Goal: Task Accomplishment & Management: Use online tool/utility

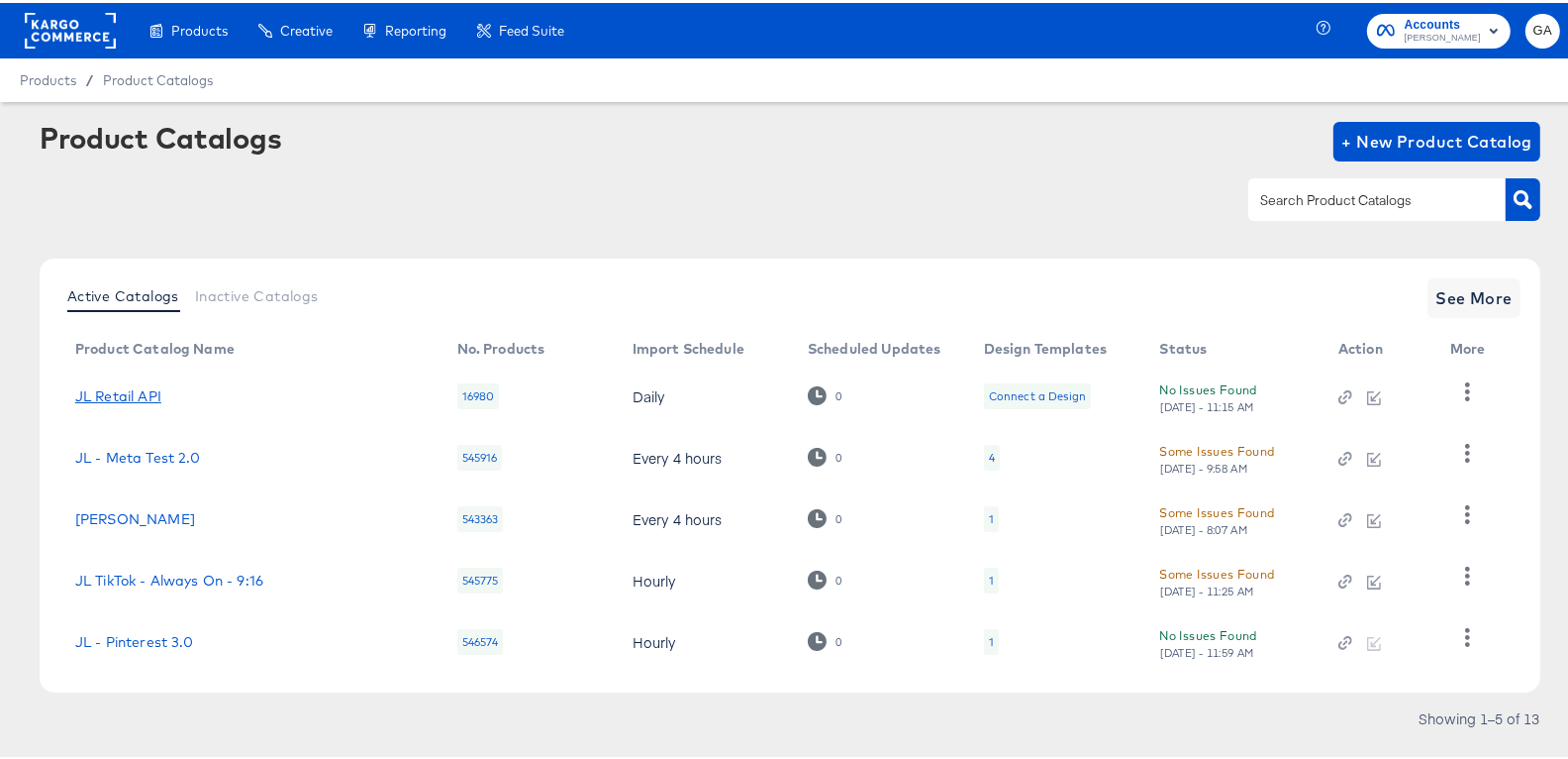
click at [144, 387] on link "JL Retail API" at bounding box center [118, 393] width 86 height 16
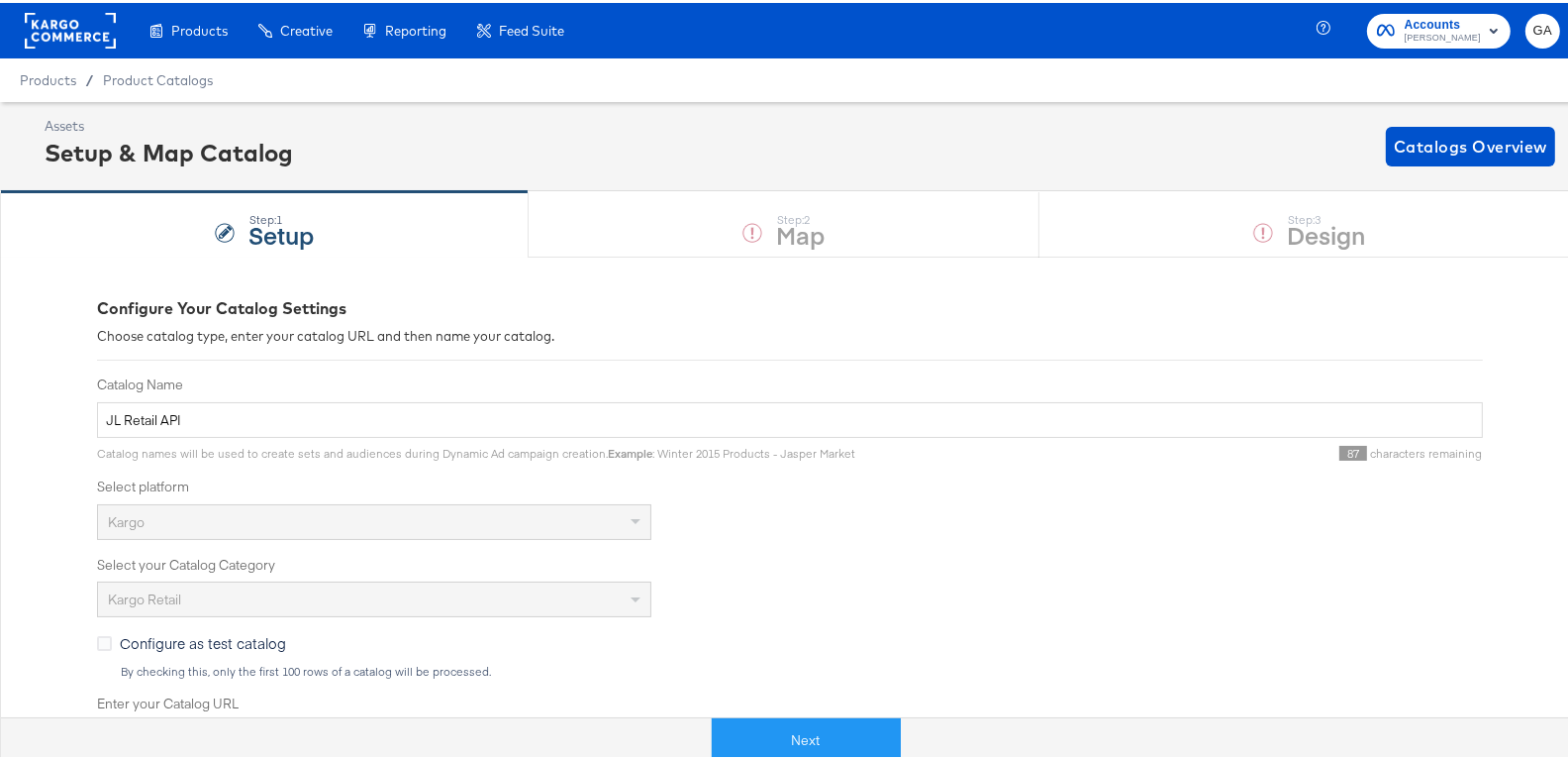
click at [121, 85] on div "Product Catalogs" at bounding box center [157, 78] width 110 height 19
click at [131, 71] on span "Product Catalogs" at bounding box center [157, 78] width 111 height 16
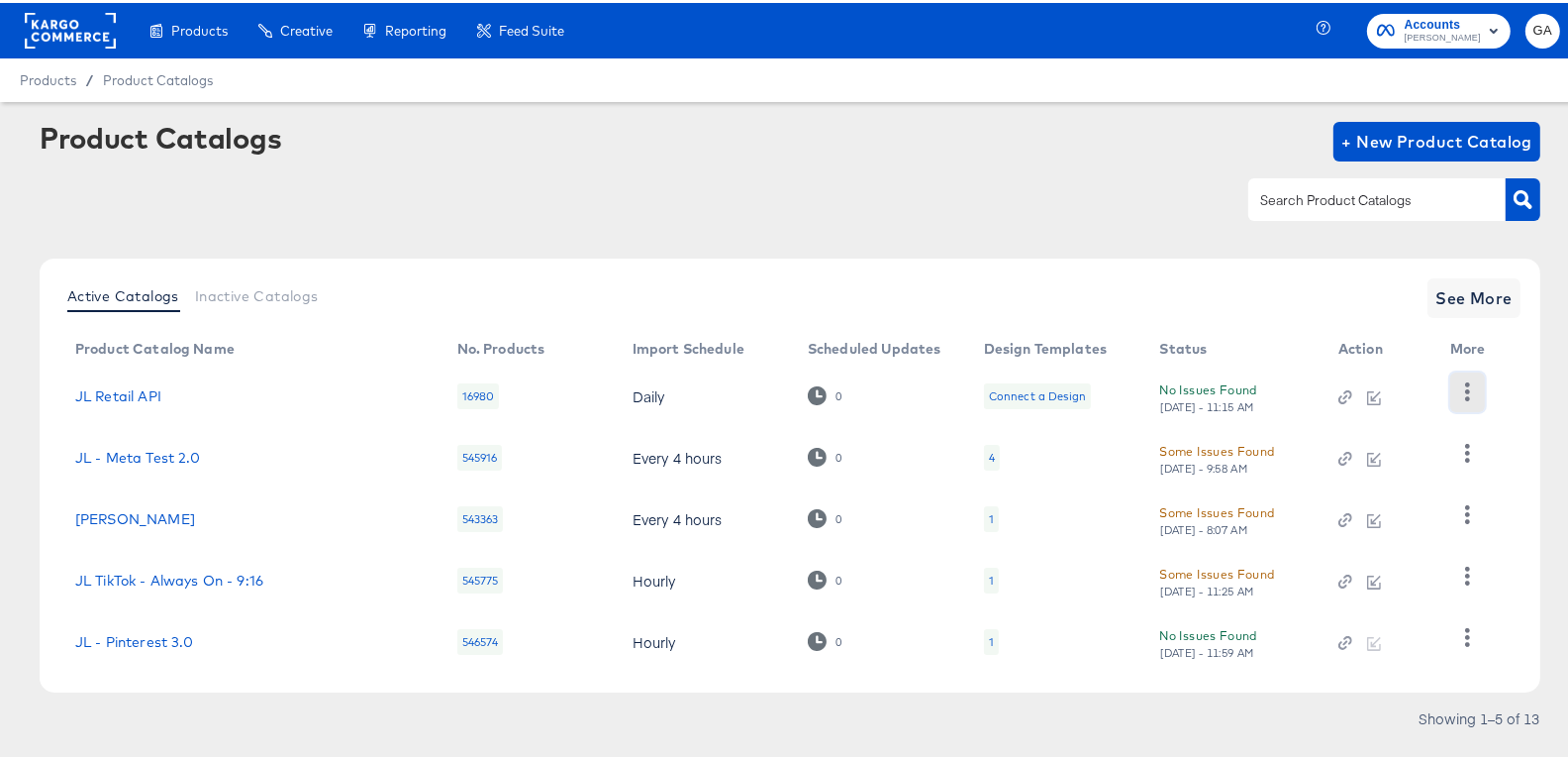
click at [1474, 382] on icon "button" at bounding box center [1467, 388] width 19 height 19
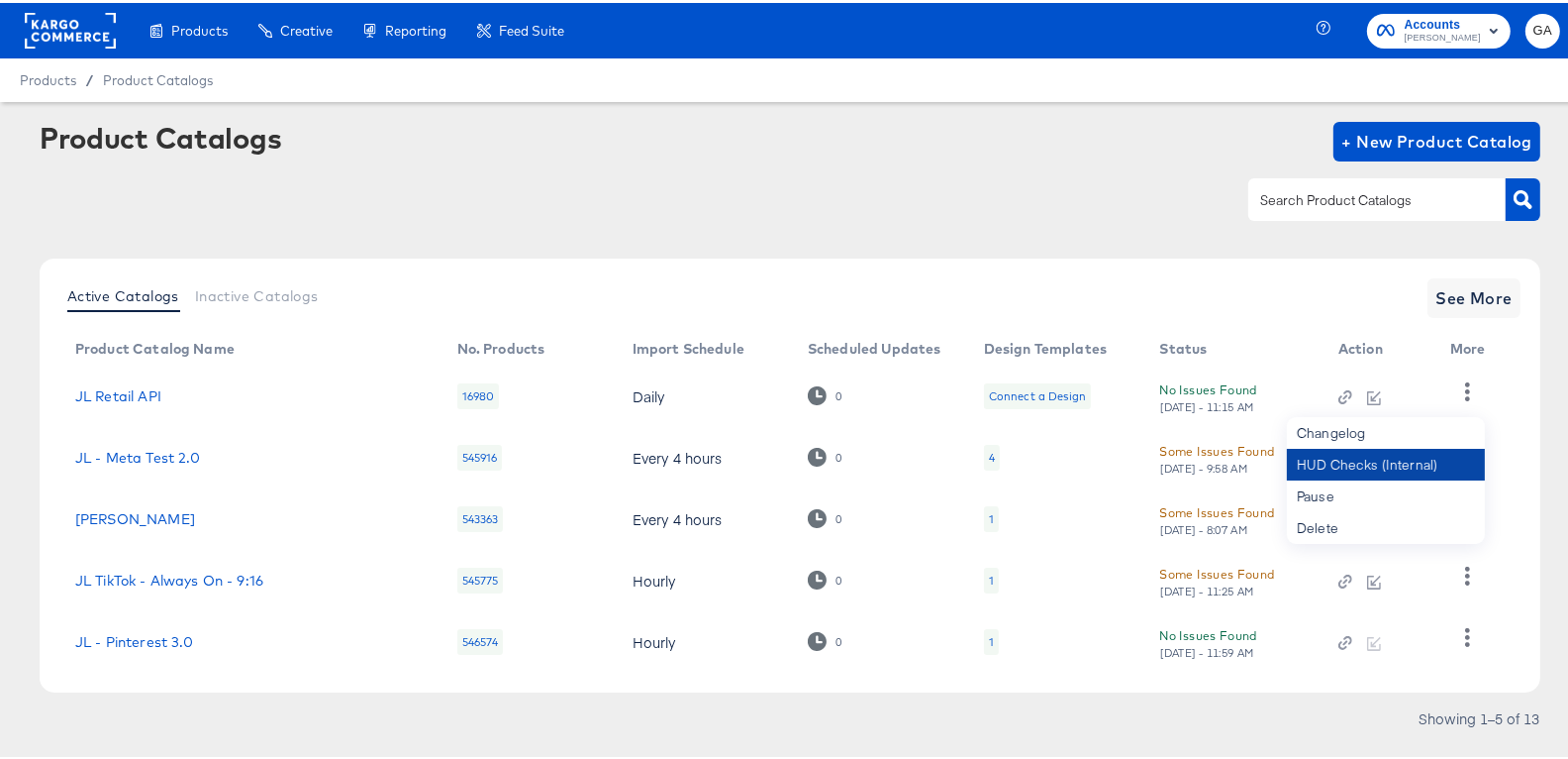
click at [1358, 464] on div "HUD Checks (Internal)" at bounding box center [1386, 462] width 198 height 32
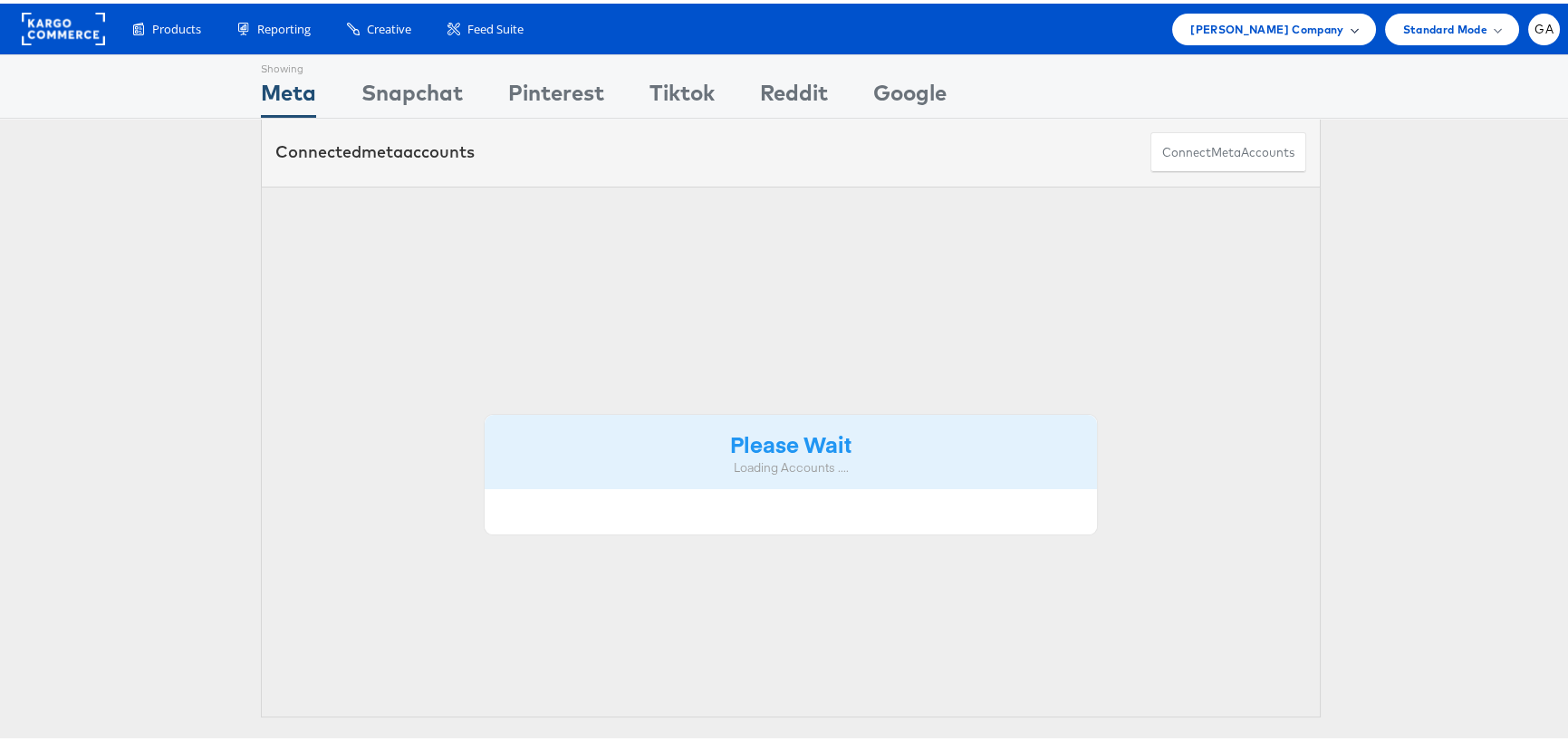
click at [1253, 34] on span "John Lewis Company" at bounding box center [1267, 26] width 153 height 19
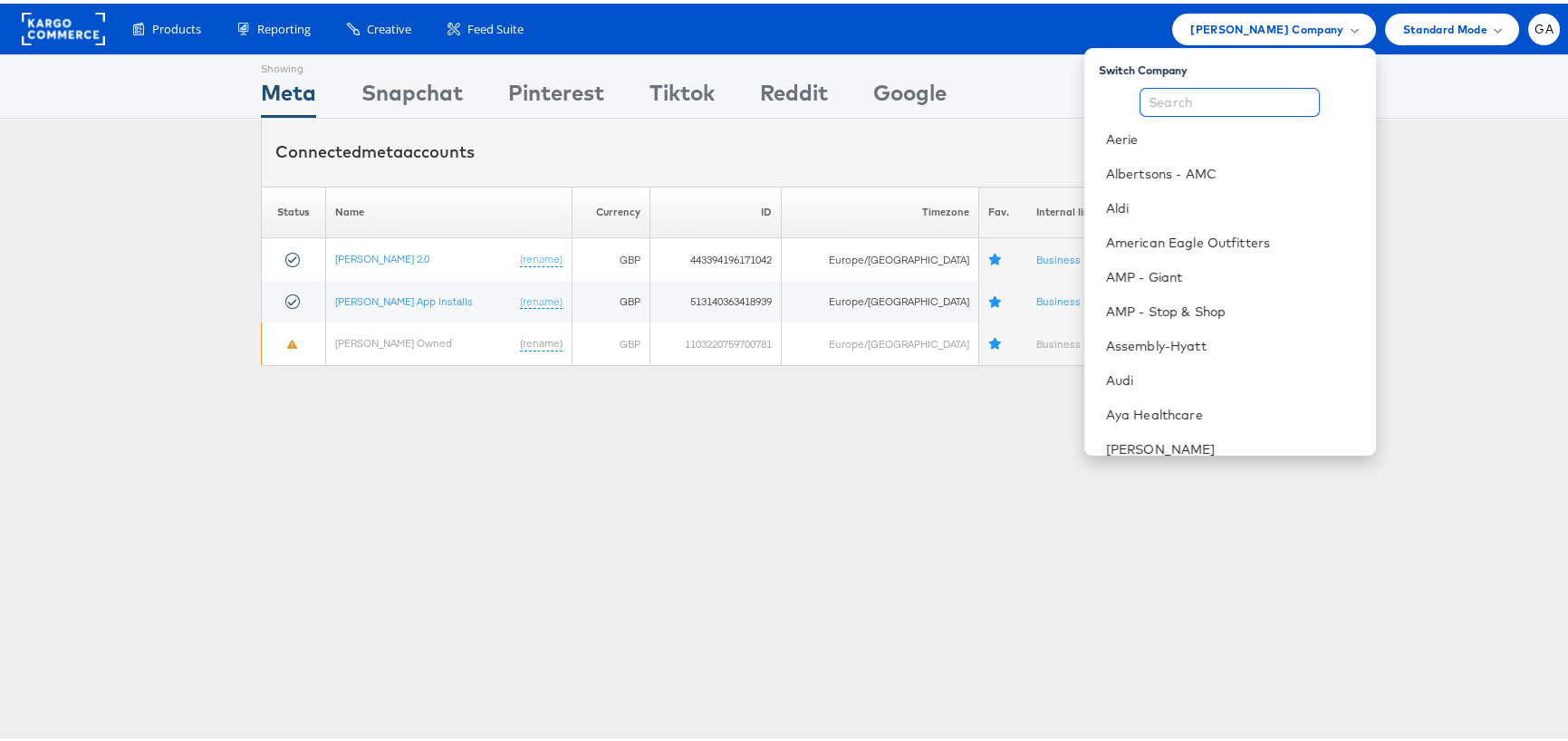
click at [1202, 93] on input "text" at bounding box center [1230, 99] width 181 height 29
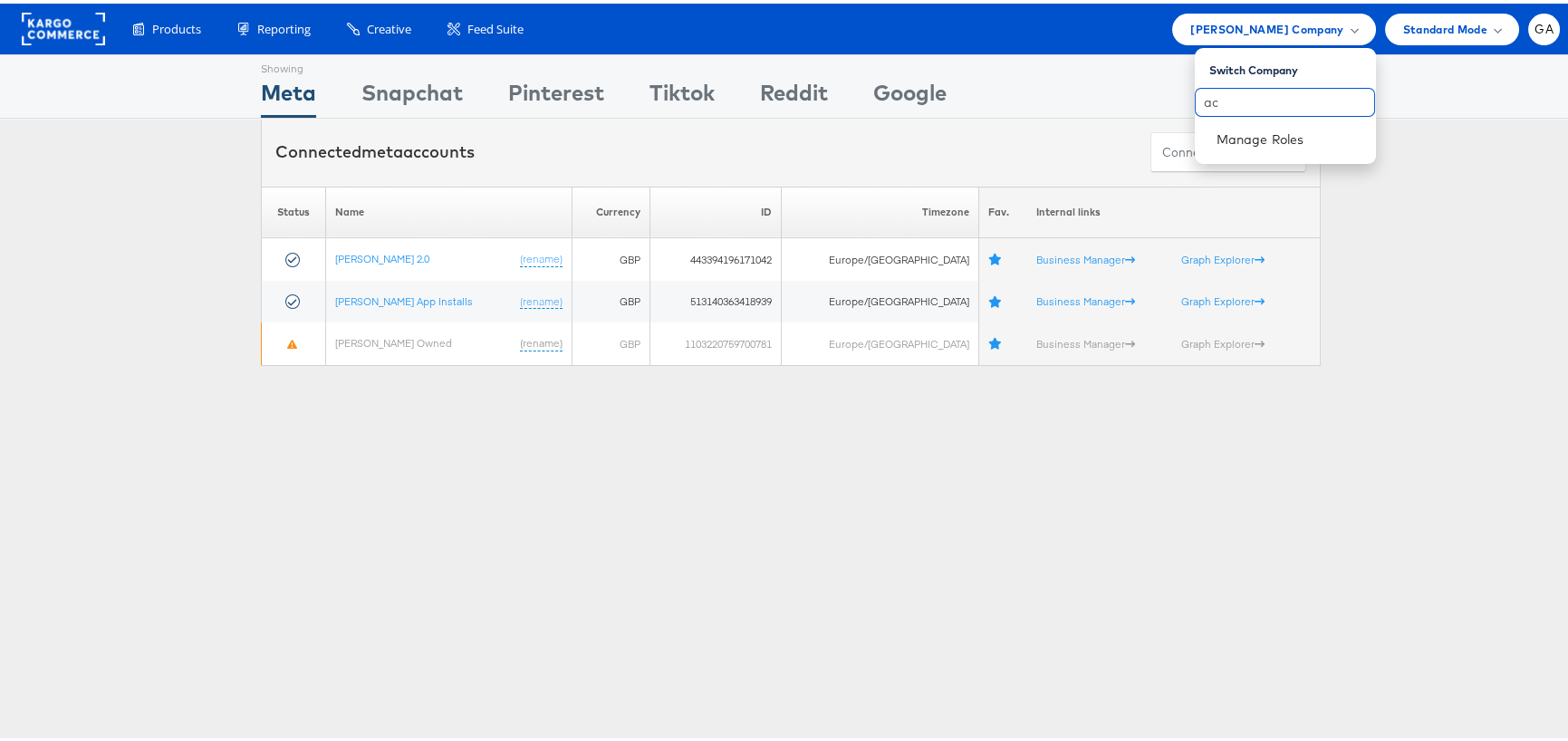
type input "a"
type input "cars"
click at [1229, 127] on link "[DOMAIN_NAME]" at bounding box center [1289, 136] width 145 height 18
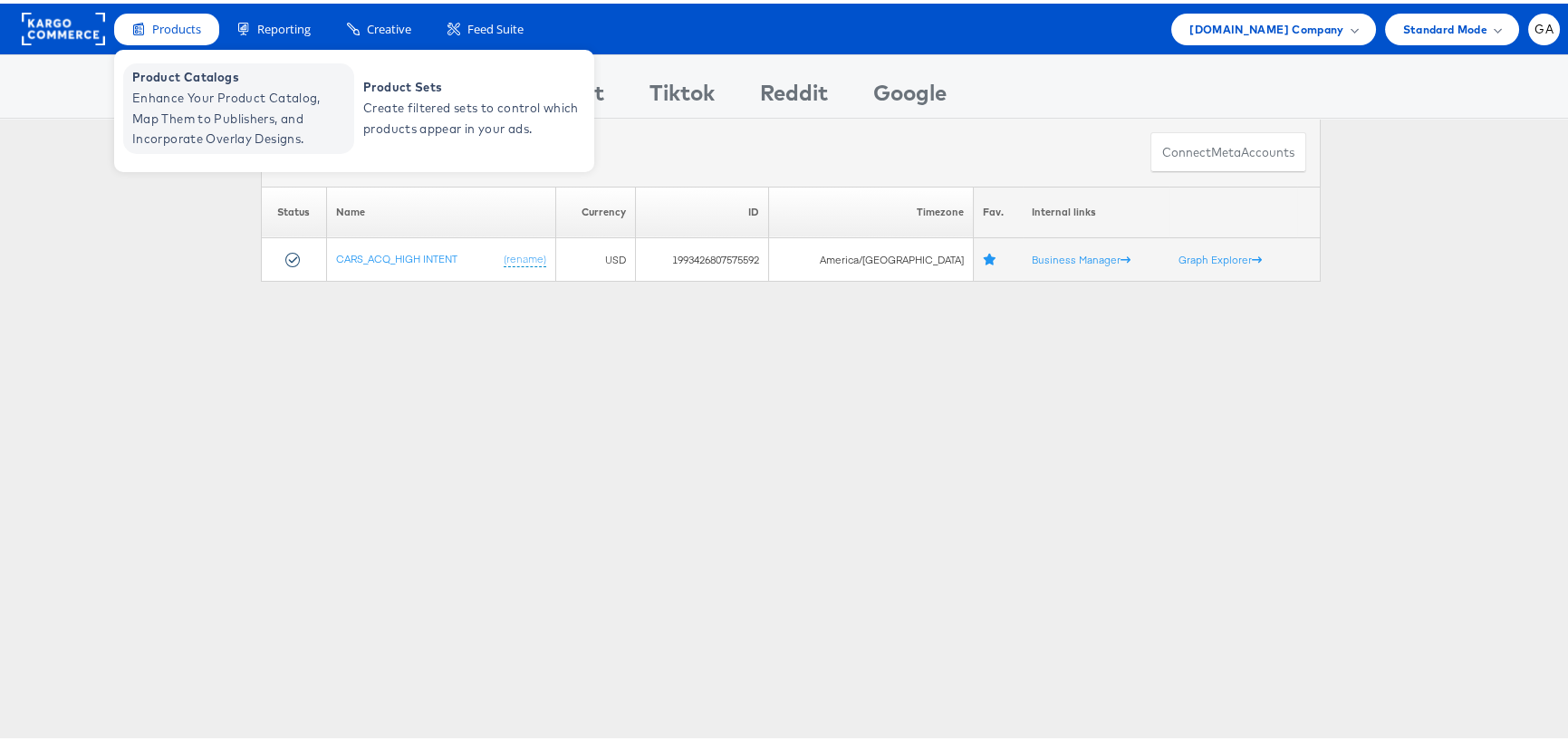
click at [161, 108] on span "Enhance Your Product Catalog, Map Them to Publishers, and Incorporate Overlay D…" at bounding box center [241, 115] width 217 height 62
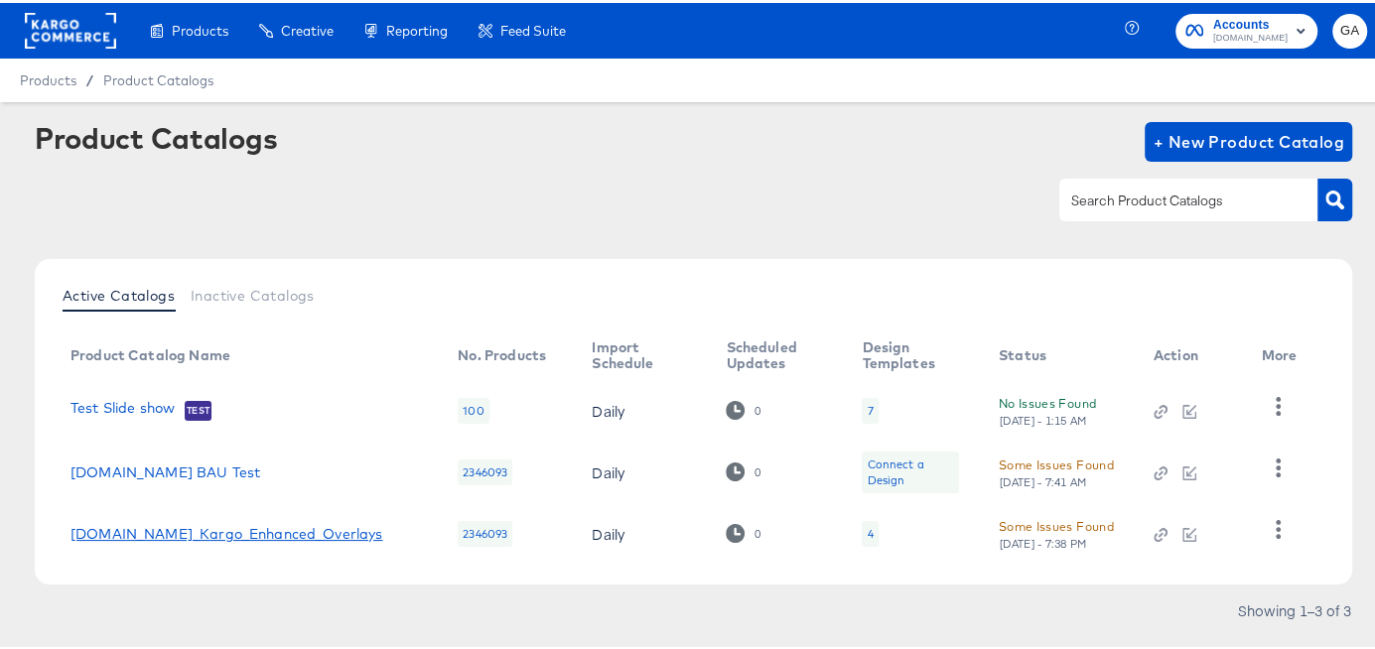
click at [187, 524] on link "[DOMAIN_NAME]_Kargo_Enhanced_Overlays" at bounding box center [227, 531] width 313 height 16
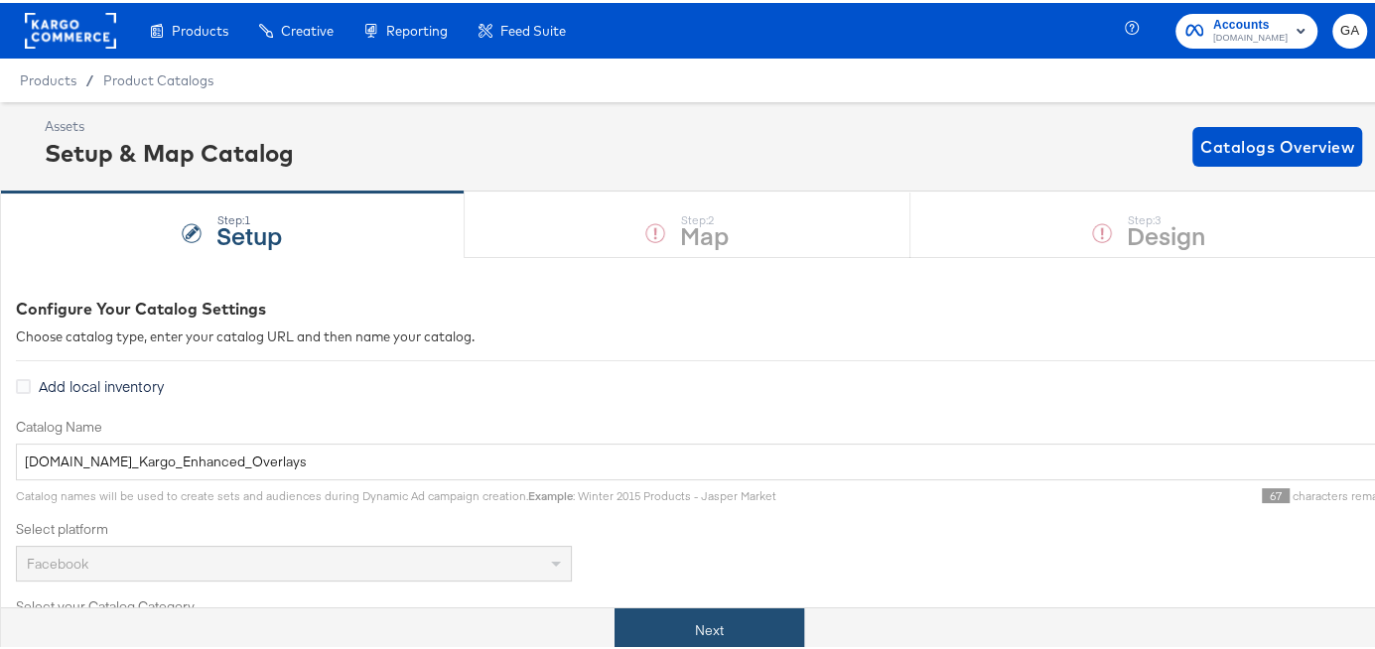
click at [730, 614] on button "Next" at bounding box center [710, 628] width 190 height 45
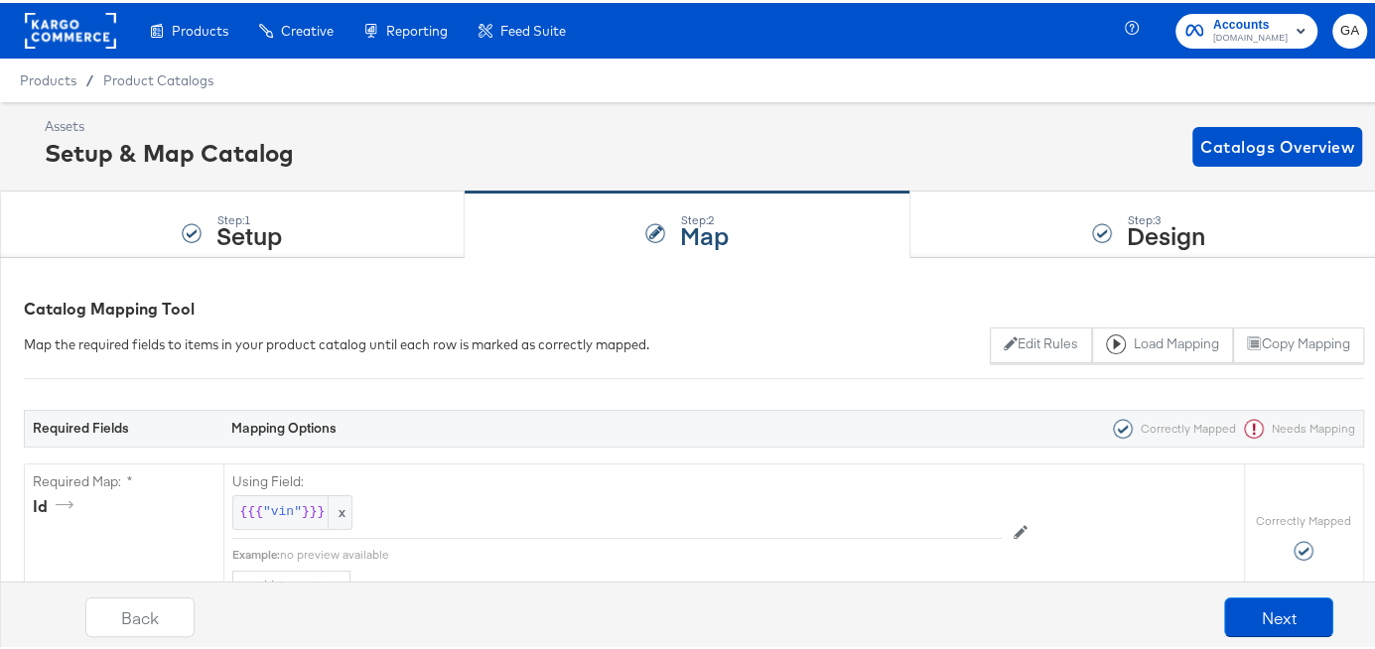
click at [638, 325] on div "Map the required fields to items in your product catalog until each row is mark…" at bounding box center [694, 343] width 1341 height 36
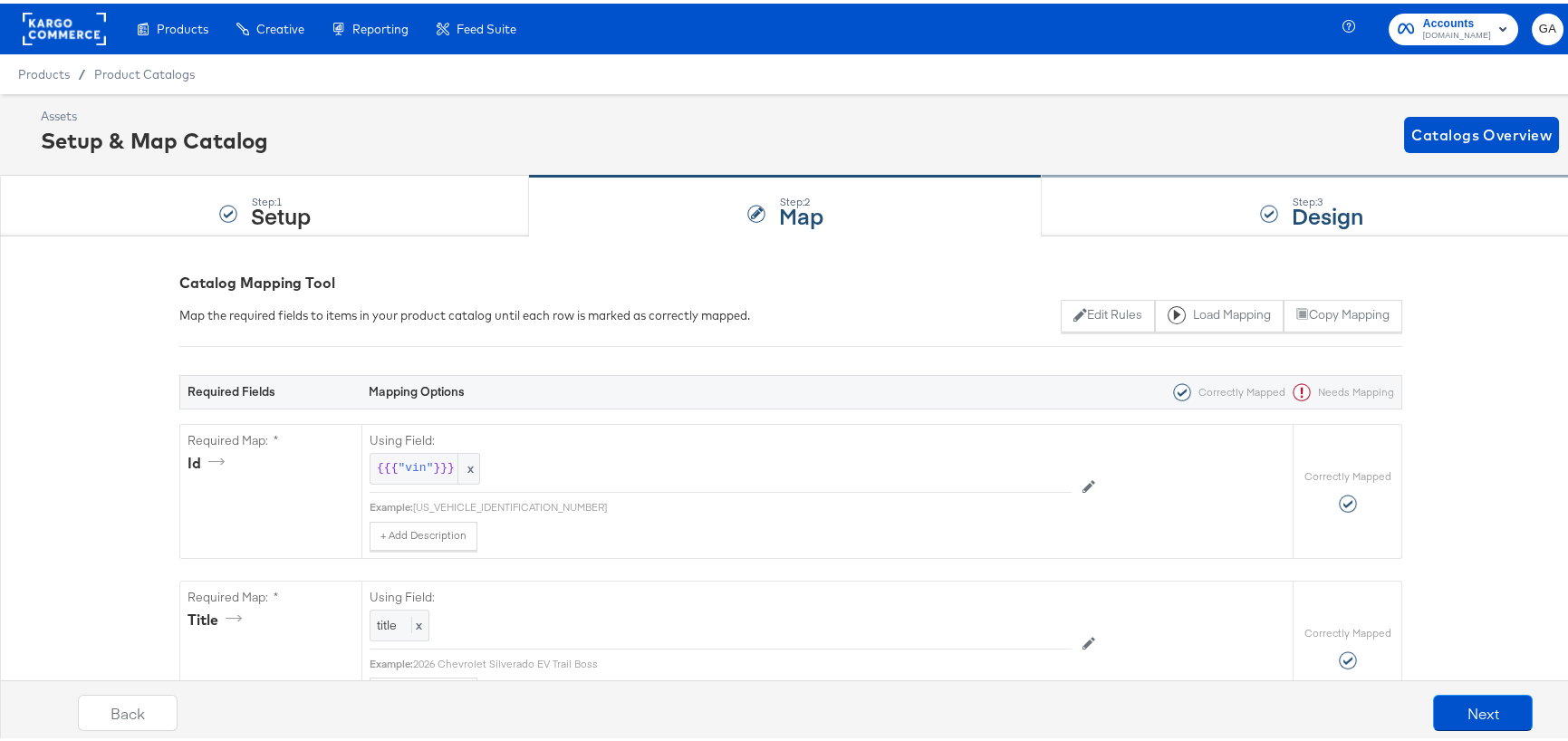
click at [1264, 183] on div "Step: 3 Design" at bounding box center [1312, 204] width 540 height 60
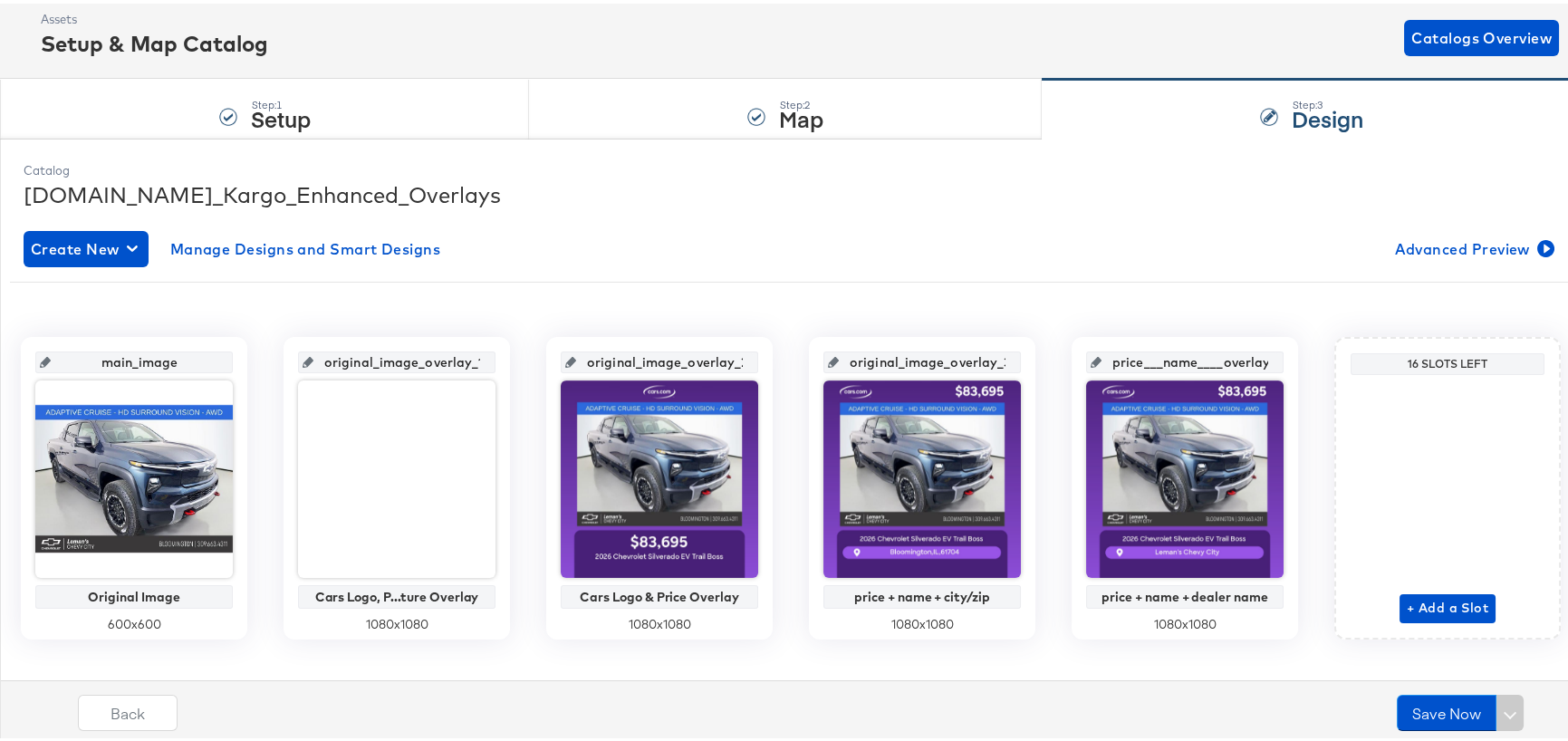
scroll to position [122, 0]
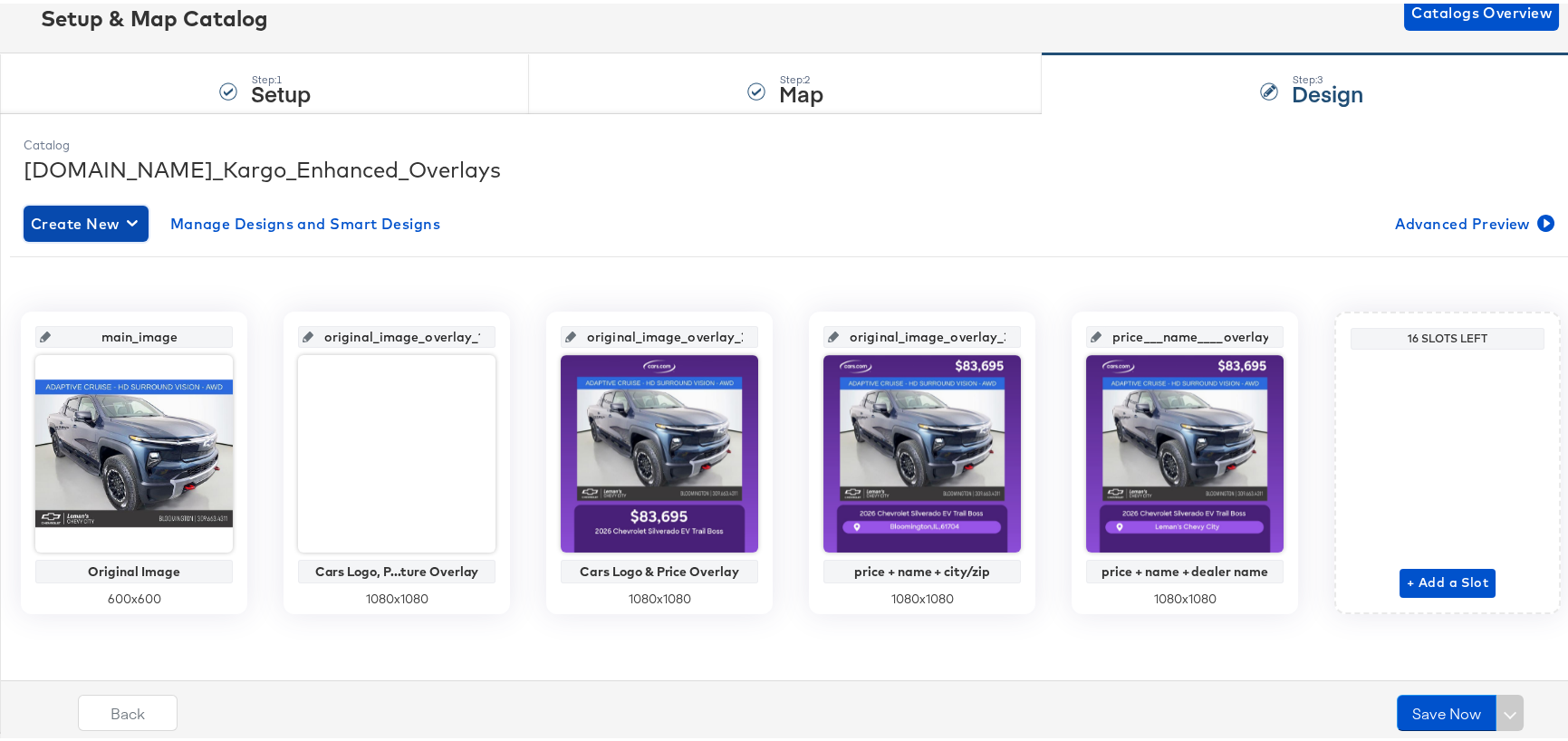
click at [72, 221] on span "Create New" at bounding box center [86, 220] width 110 height 26
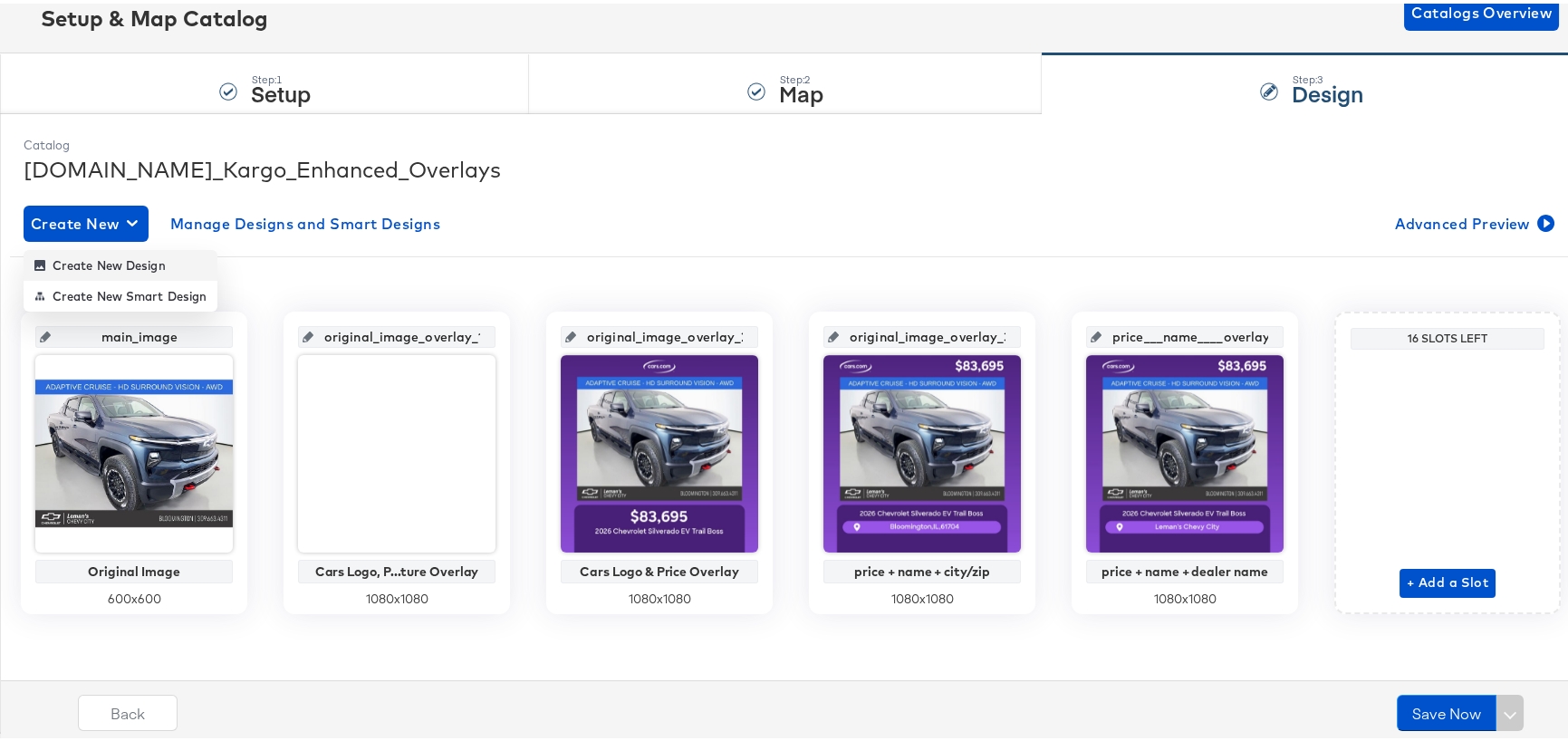
click at [85, 257] on div "Create New Design" at bounding box center [100, 262] width 131 height 15
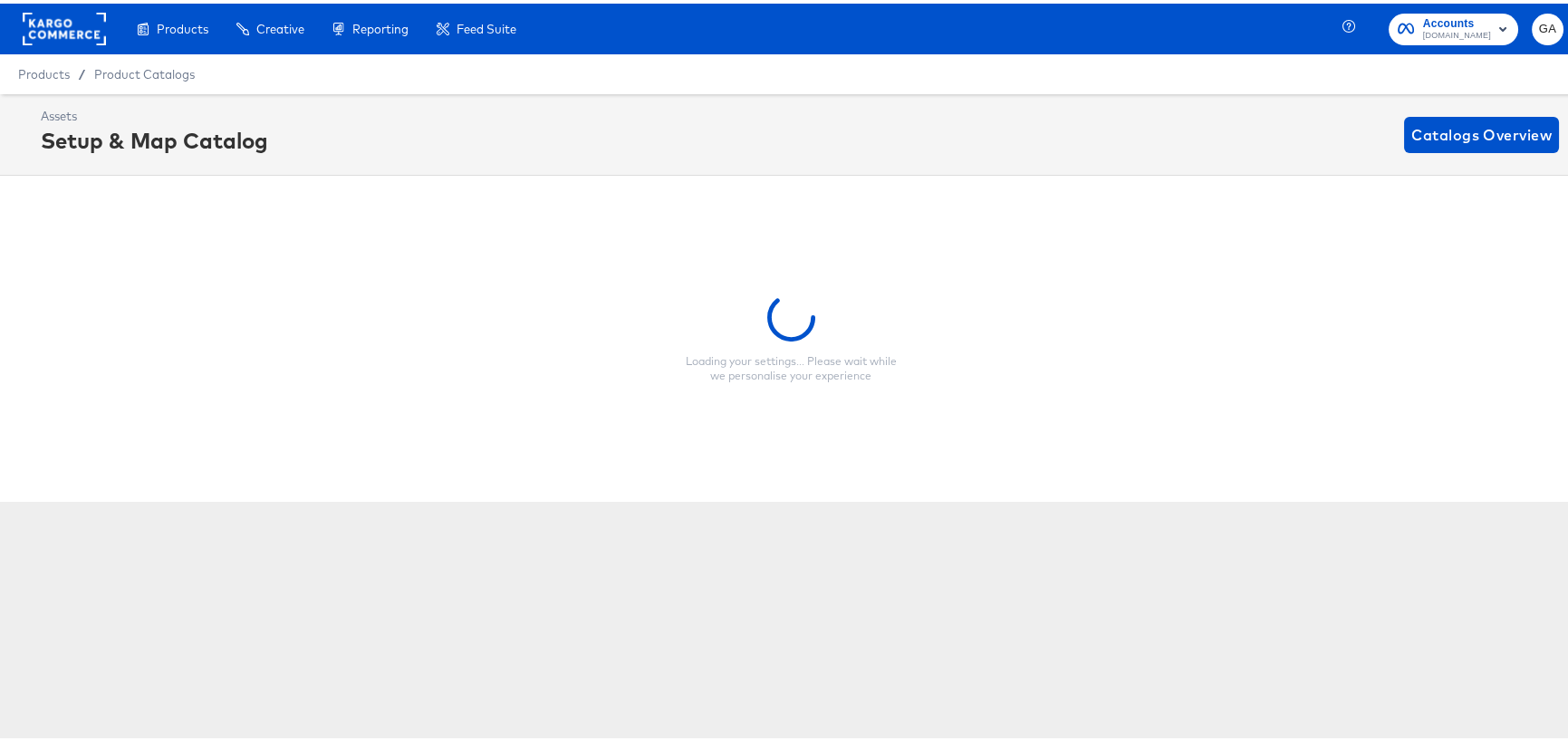
scroll to position [0, 0]
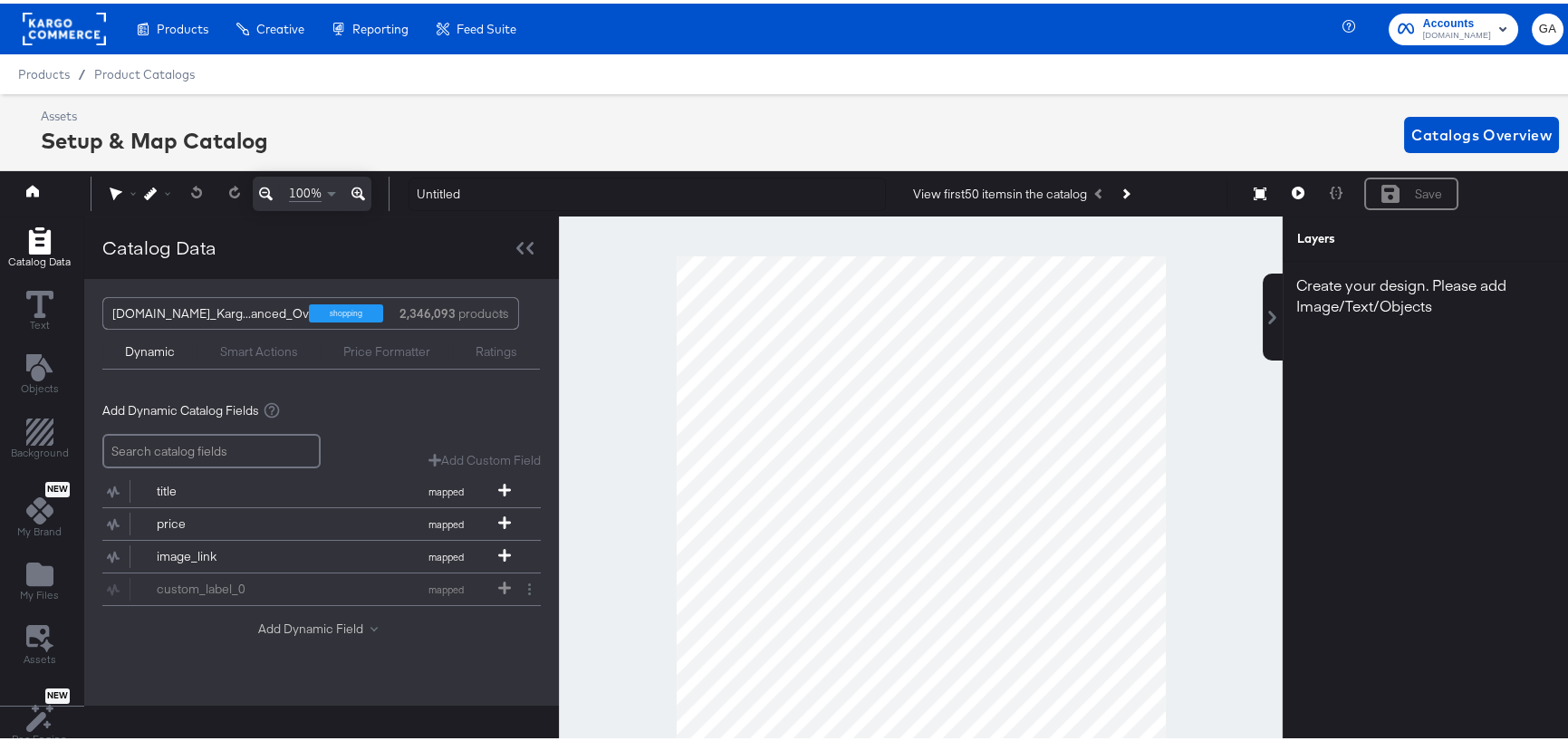
click at [308, 591] on button "Add Dynamic Field" at bounding box center [321, 625] width 127 height 17
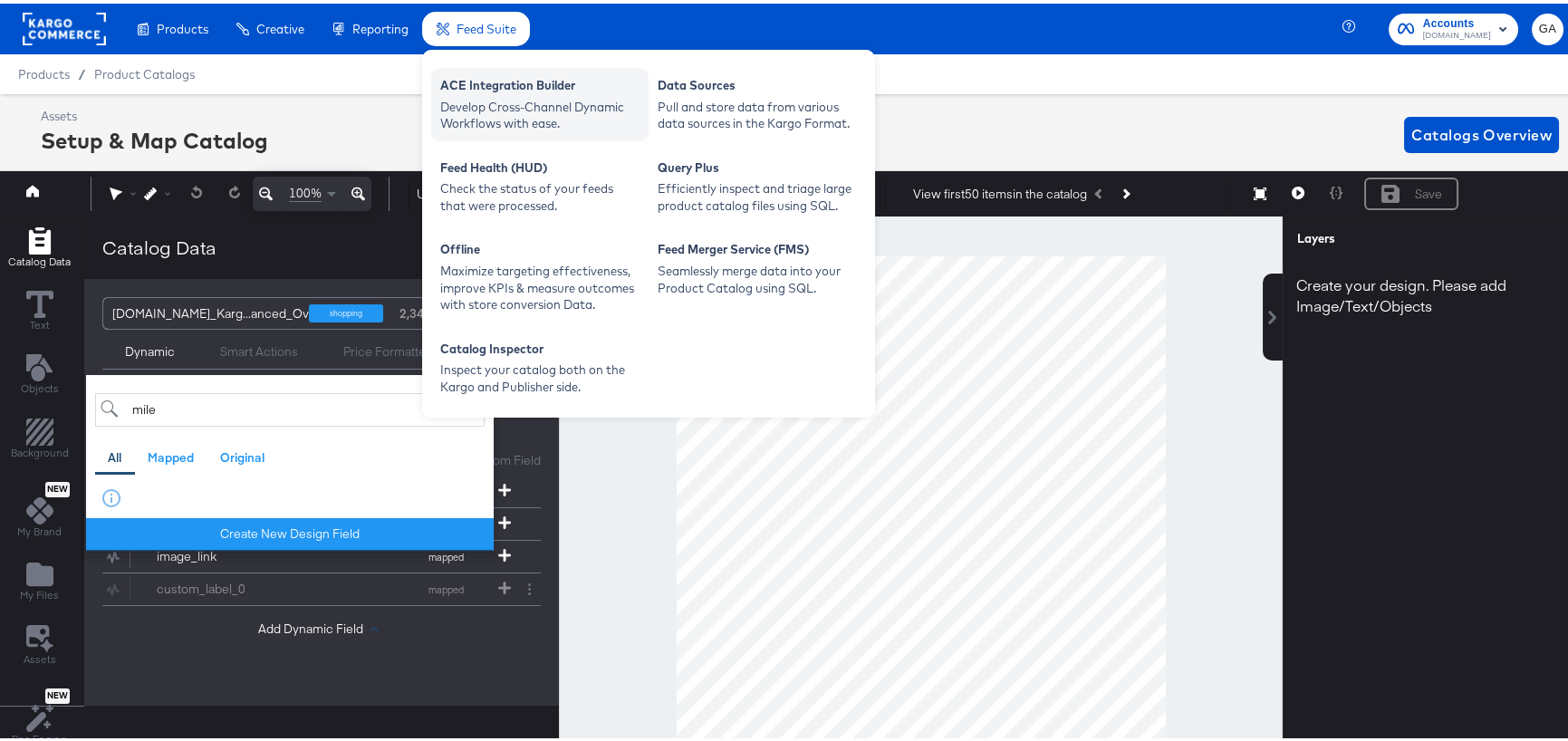
type input "mile"
click at [533, 78] on div "ACE Integration Builder" at bounding box center [540, 84] width 199 height 22
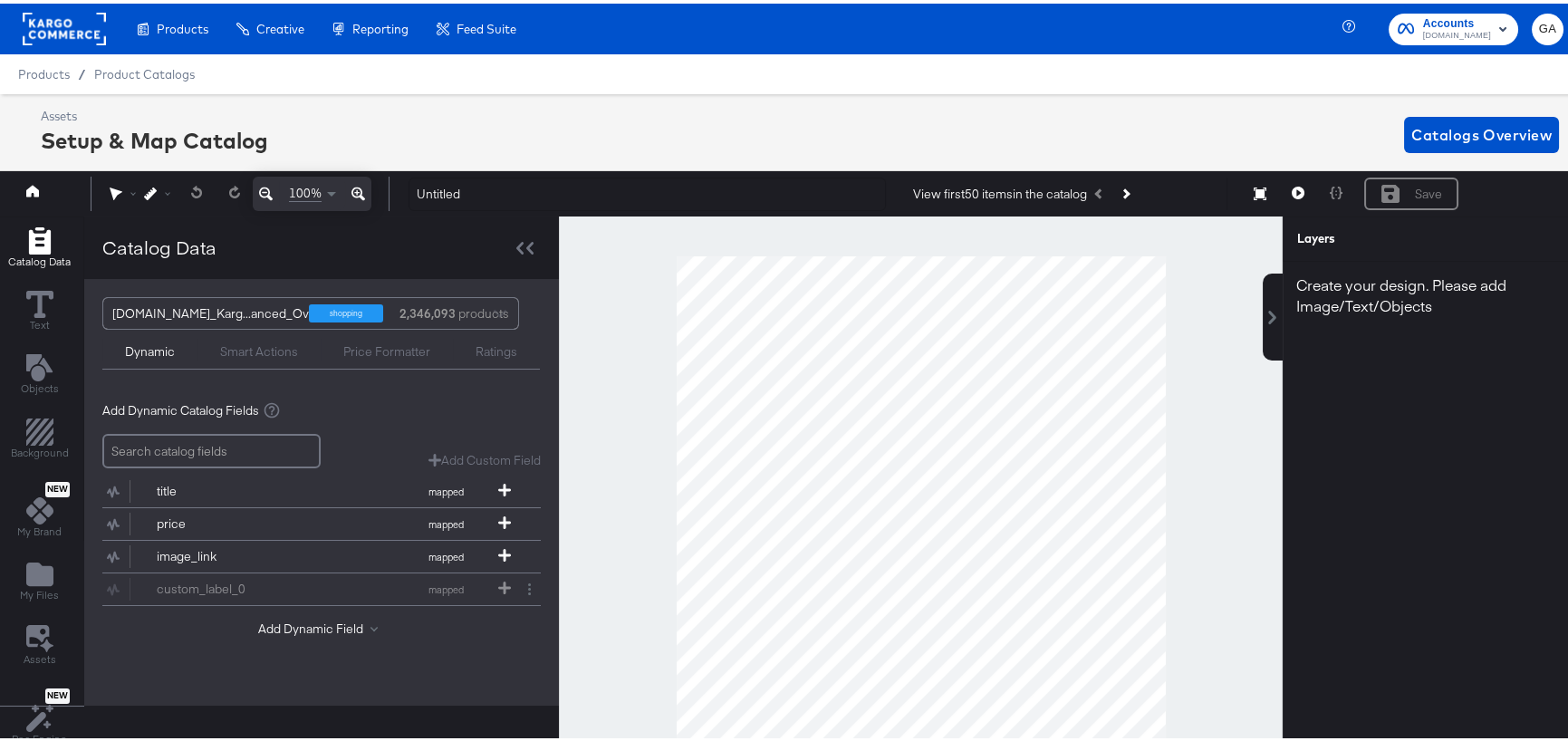
click at [373, 311] on div "shopping" at bounding box center [346, 310] width 74 height 18
click at [227, 343] on div "Smart Actions" at bounding box center [258, 348] width 78 height 17
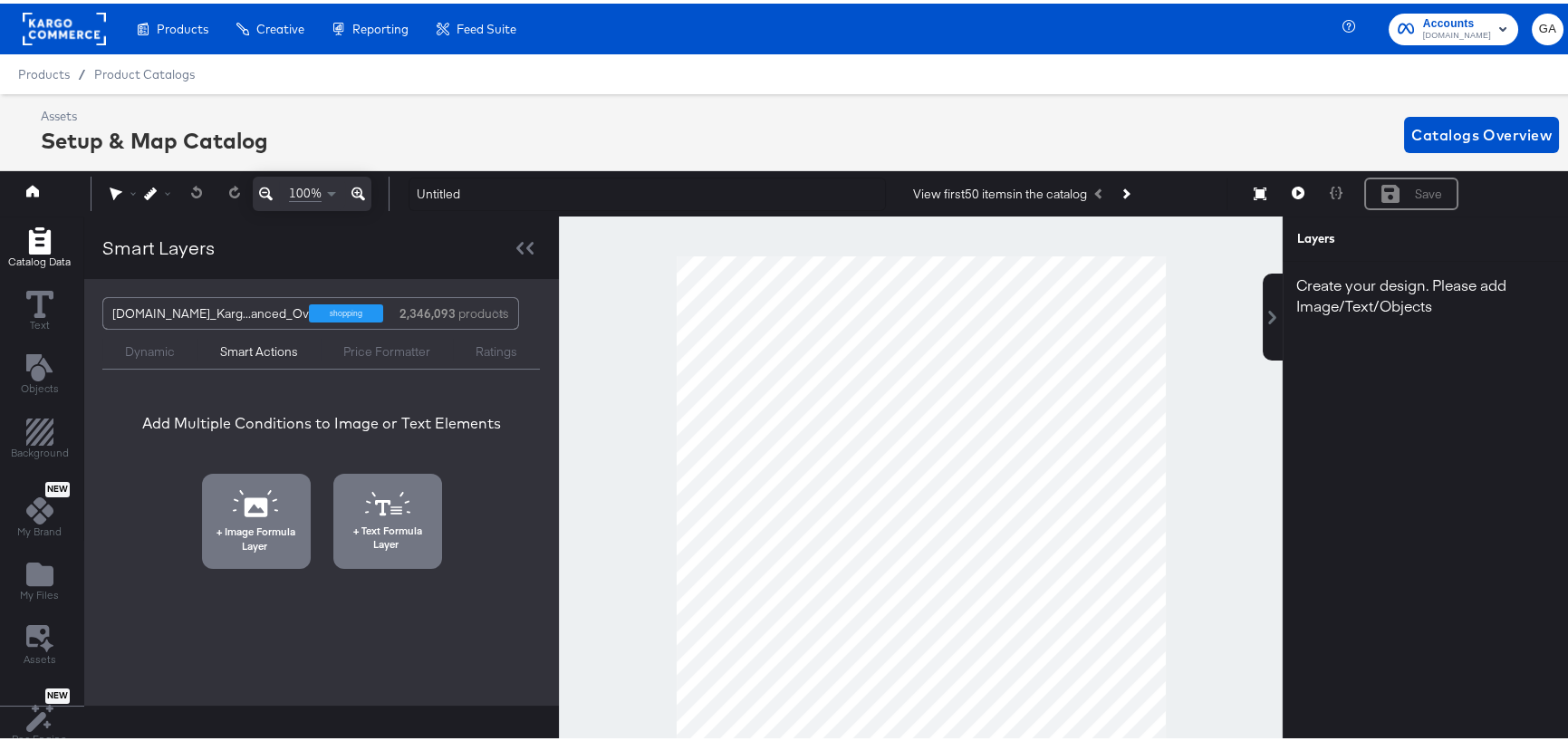
click at [119, 351] on div "Dynamic" at bounding box center [150, 346] width 95 height 22
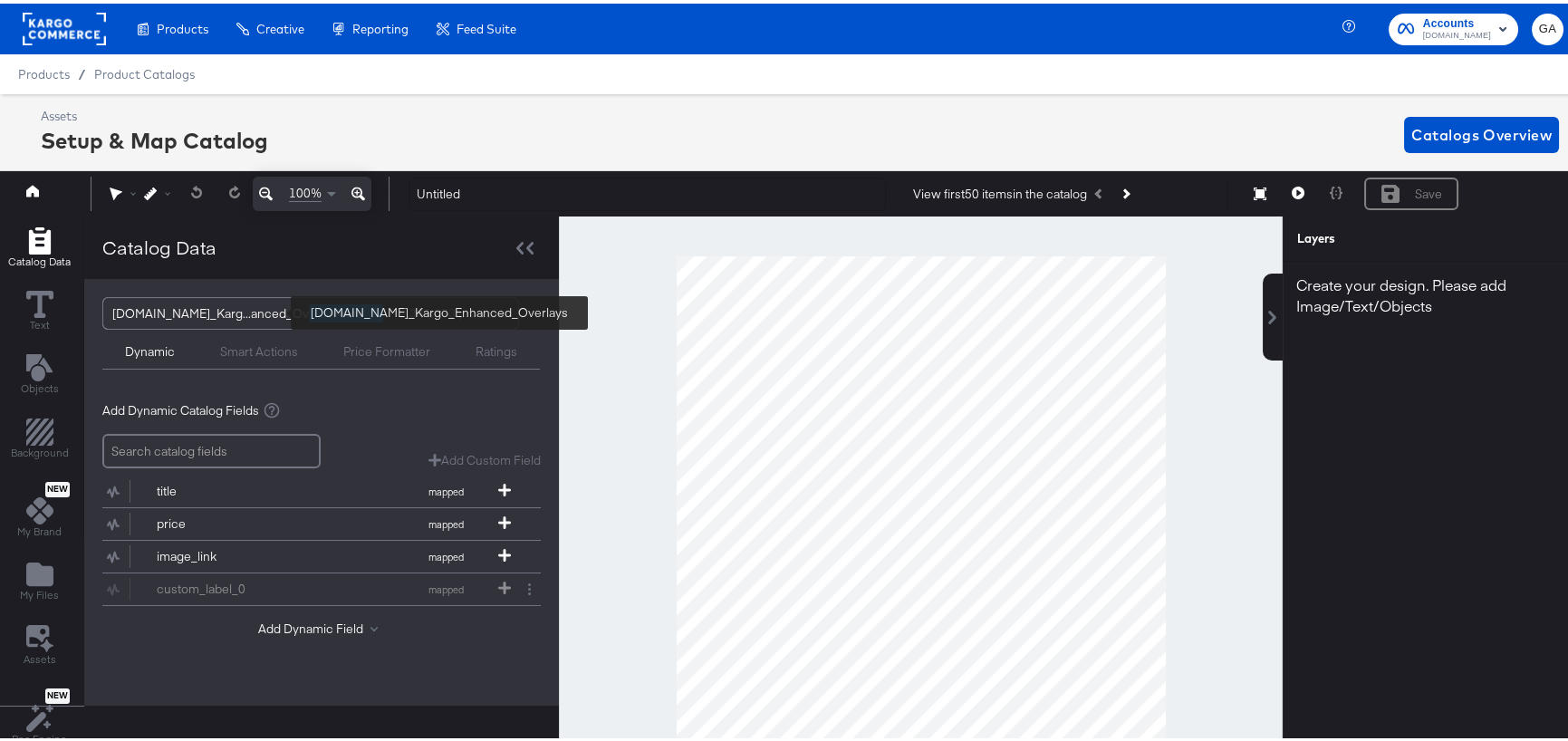
click at [205, 299] on div "Cars.com_Karg...anced_Overlays" at bounding box center [227, 310] width 230 height 31
click at [229, 306] on div "Cars.com_Karg...anced_Overlays" at bounding box center [227, 310] width 230 height 31
click at [230, 305] on div "Cars.com_Karg...anced_Overlays" at bounding box center [227, 310] width 230 height 31
click at [307, 591] on button "Add Dynamic Field" at bounding box center [321, 625] width 127 height 17
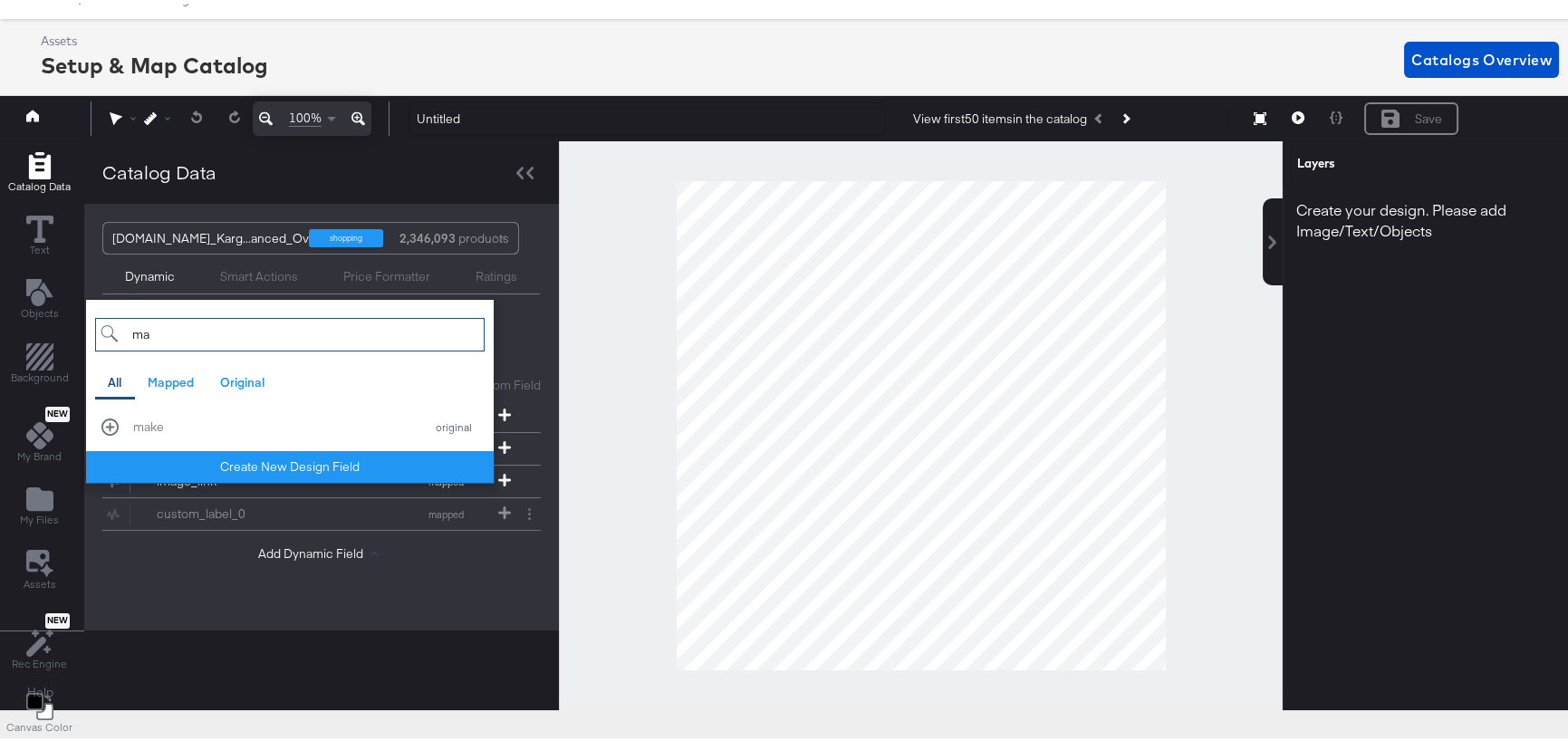
type input "m"
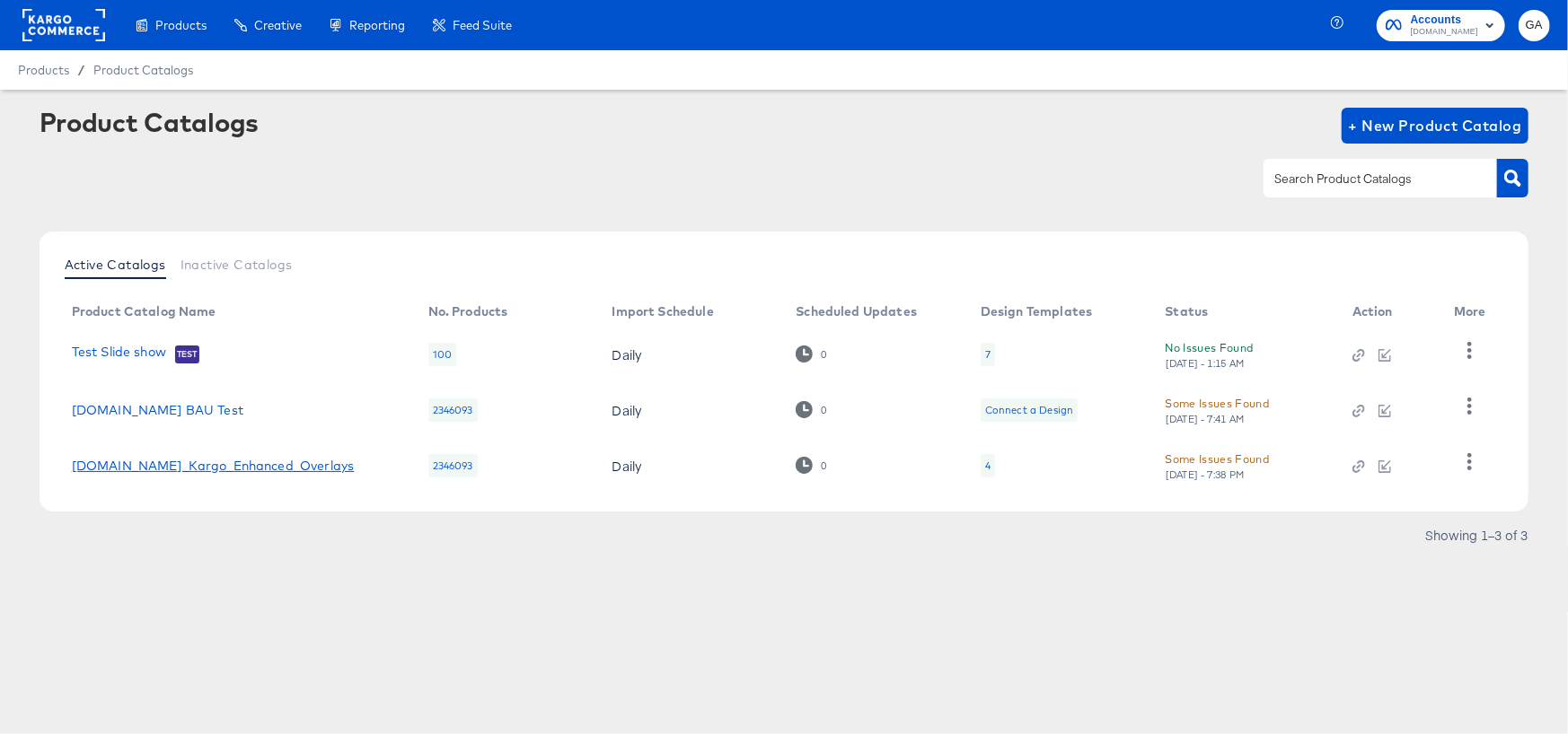
click at [242, 465] on link "[DOMAIN_NAME]_Kargo_Enhanced_Overlays" at bounding box center [213, 466] width 283 height 14
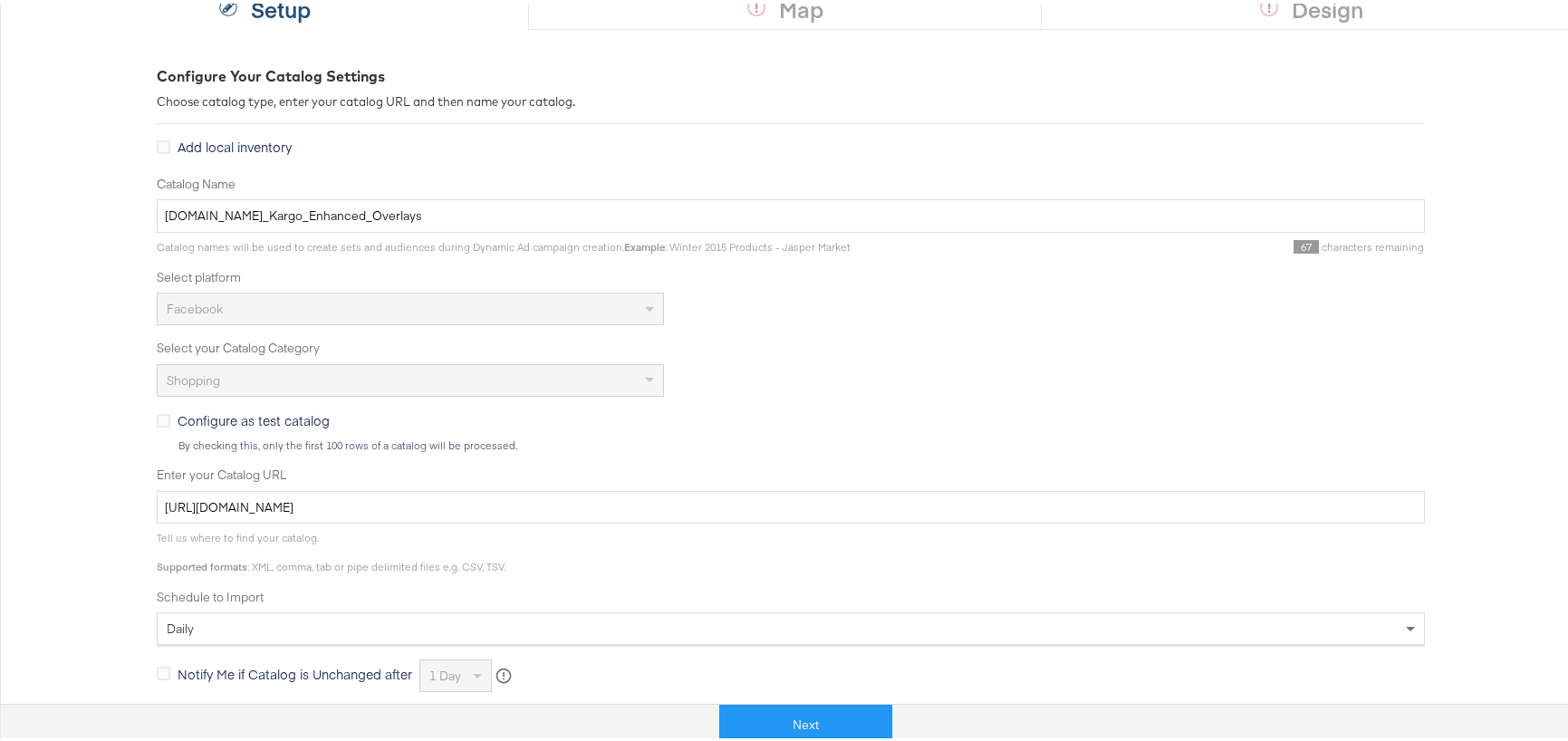
scroll to position [362, 0]
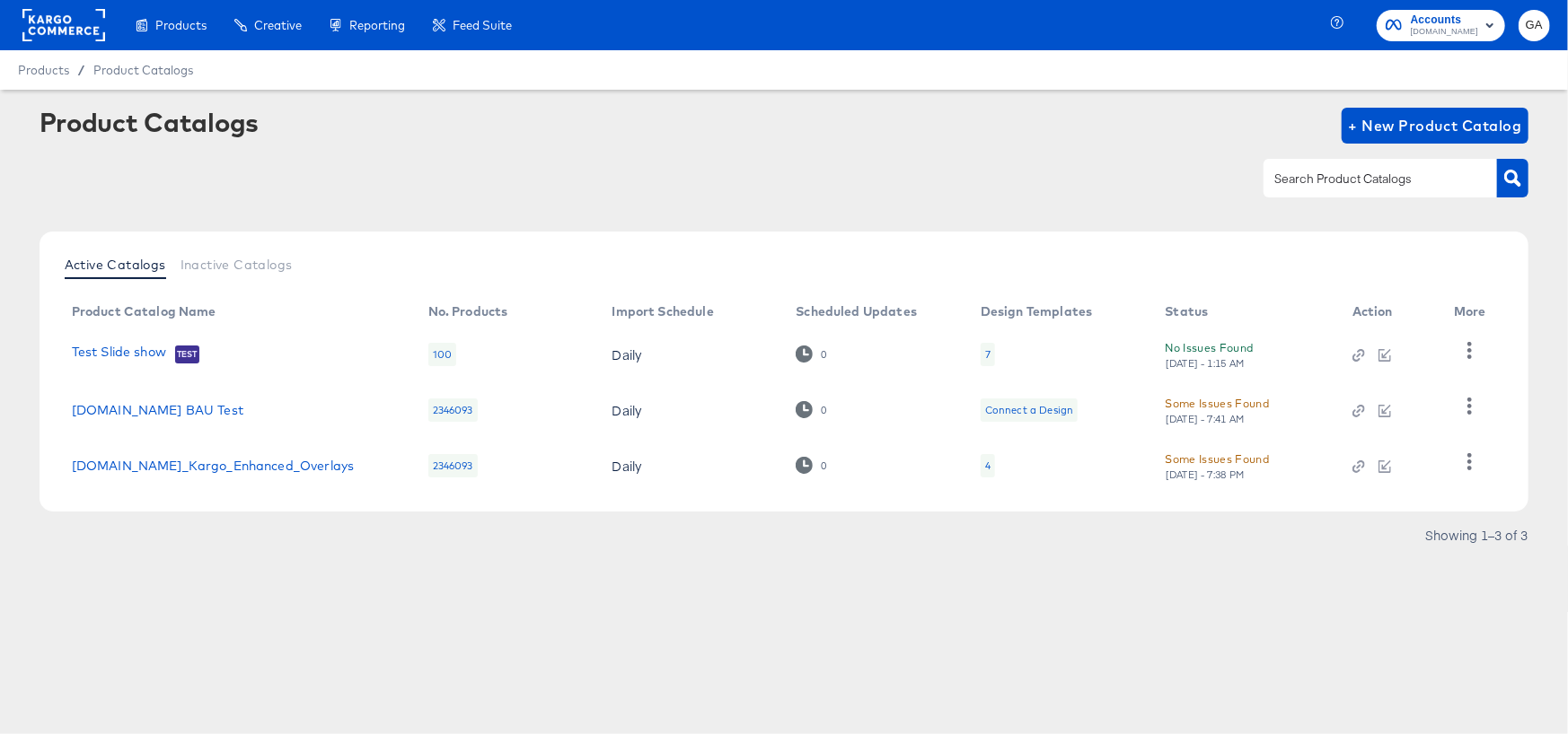
click at [1214, 458] on div "Some Issues Found" at bounding box center [1217, 459] width 104 height 19
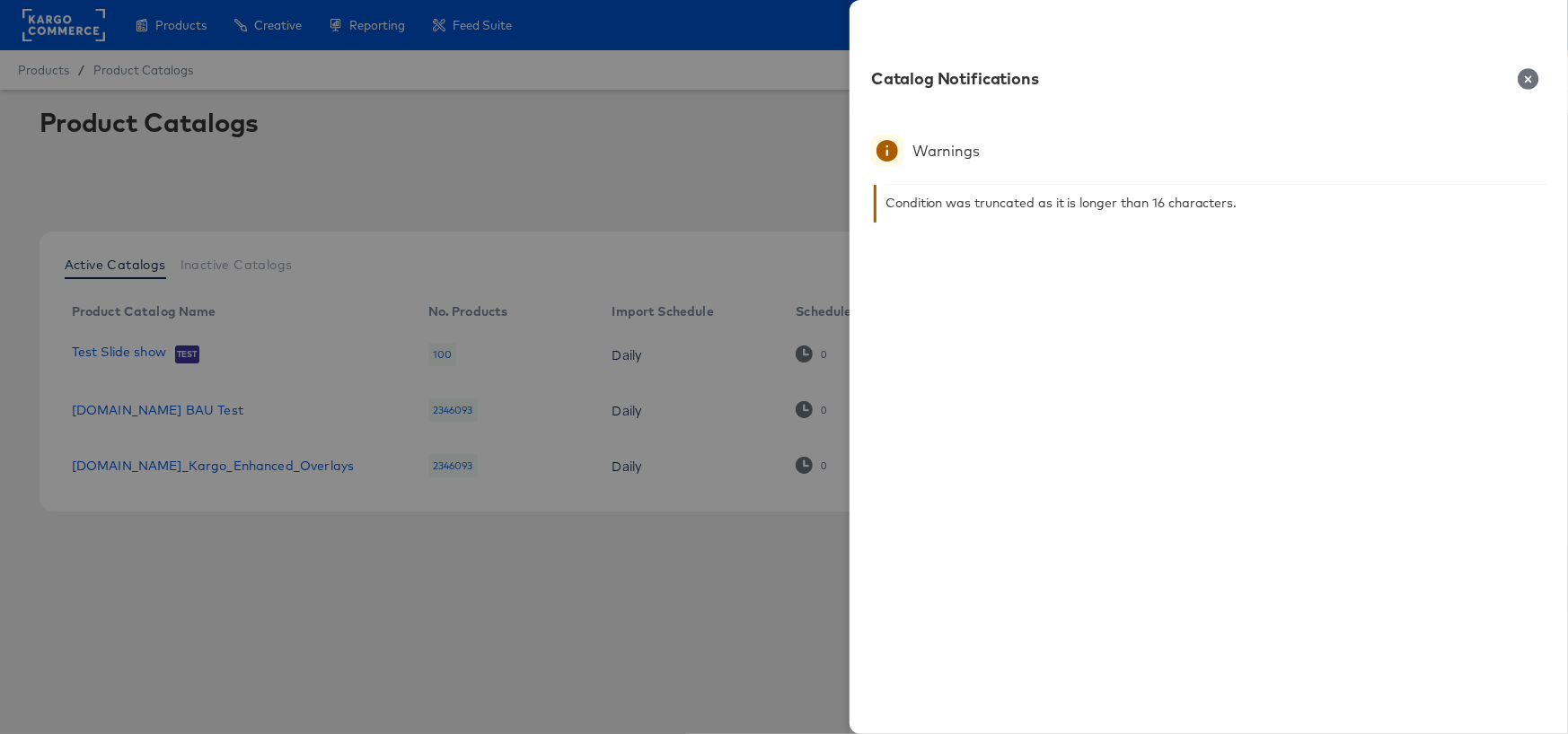
click at [1525, 75] on icon "button" at bounding box center [1527, 78] width 21 height 21
